Goal: Check status

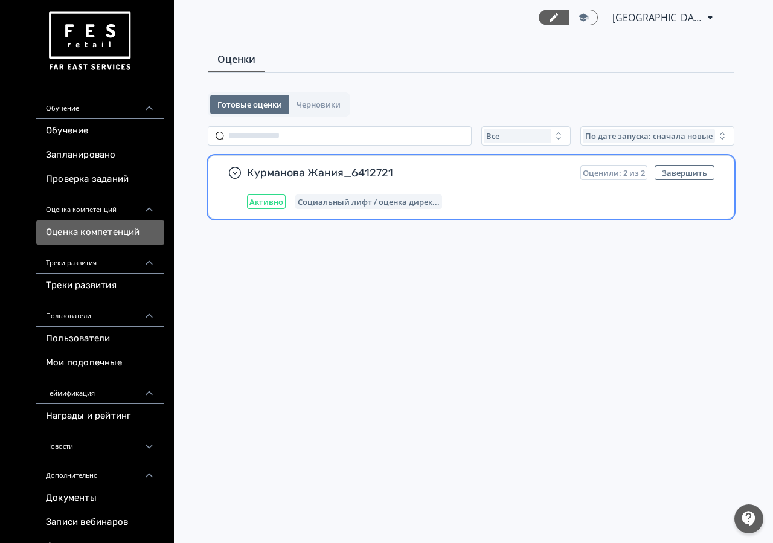
click at [570, 182] on div "Курманова Жания_6412721 Оценили: 2 из 2 Завершить Активно Социальный лифт / оце…" at bounding box center [481, 188] width 468 height 44
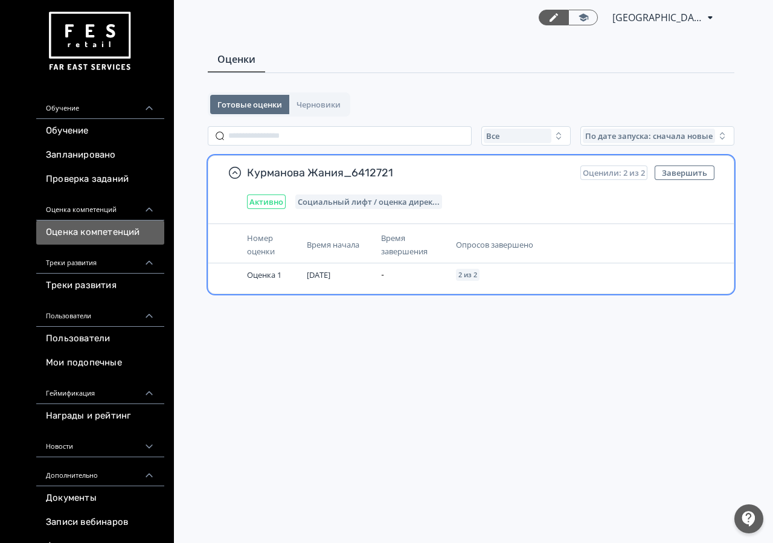
click at [363, 228] on th "Время начала" at bounding box center [339, 245] width 74 height 37
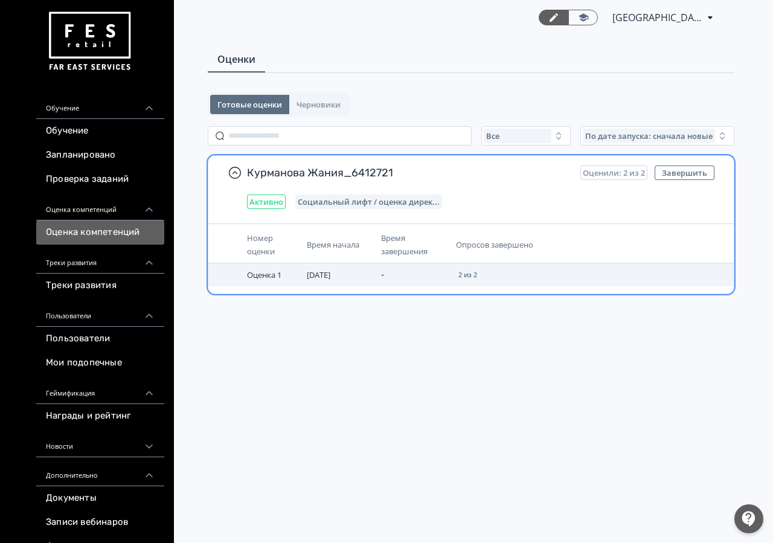
click at [315, 277] on span "[DATE]" at bounding box center [319, 274] width 24 height 11
click at [259, 286] on div "Номер оценки Время начала Время завершения Опросов завершено Оценка 1 [DATE] - …" at bounding box center [471, 259] width 526 height 70
click at [266, 281] on td "Оценка 1" at bounding box center [272, 274] width 60 height 23
click at [383, 268] on td "-" at bounding box center [413, 274] width 74 height 23
click at [384, 277] on td "-" at bounding box center [413, 274] width 74 height 23
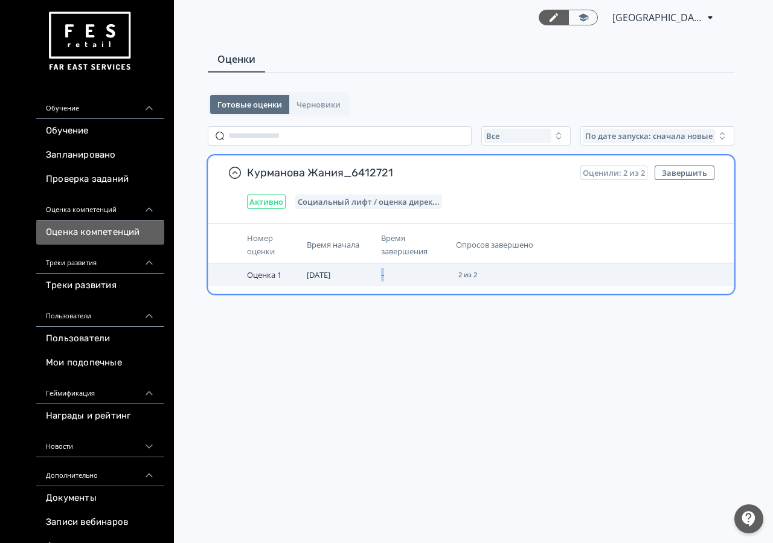
click at [384, 277] on td "-" at bounding box center [413, 274] width 74 height 23
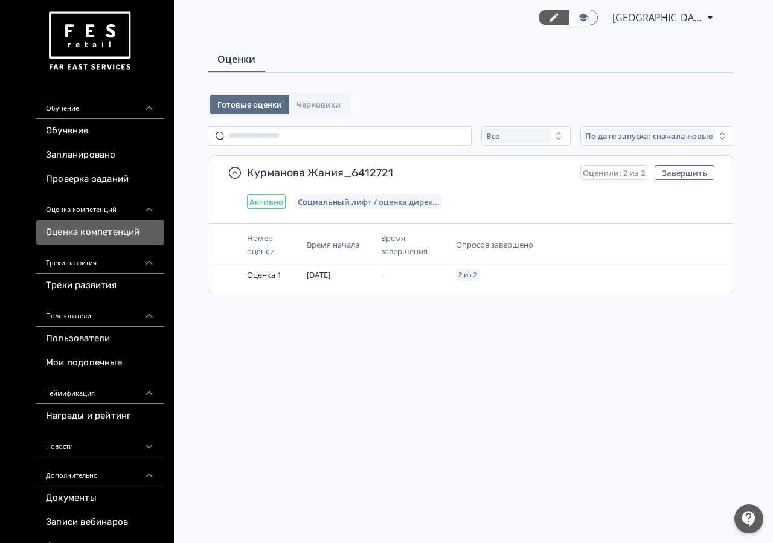
click at [285, 303] on div "Готовые оценки Черновики Все По дате запуска: сначала новые Курманова Жания_641…" at bounding box center [472, 208] width 566 height 232
click at [112, 373] on link "Мои подопечные" at bounding box center [100, 363] width 128 height 24
